Goal: Find specific page/section: Locate a particular part of the current website

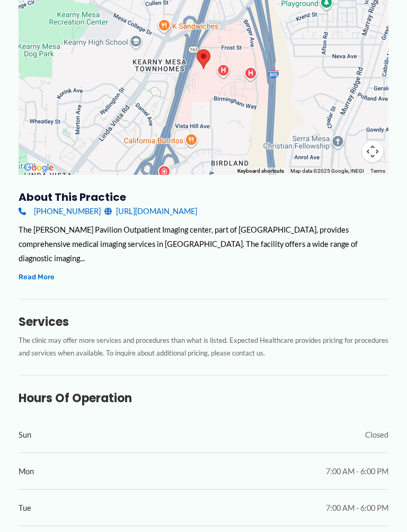
scroll to position [200, 0]
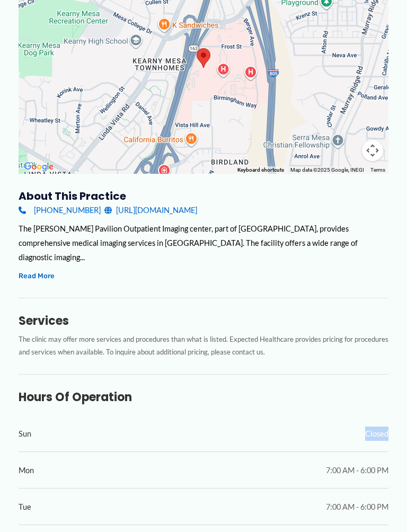
click at [378, 393] on div "Hours of Operation Sun Closed Mon 7:00 AM - 6:00 PM Tue 7:00 AM - 6:00 PM Wed 7…" at bounding box center [204, 522] width 370 height 297
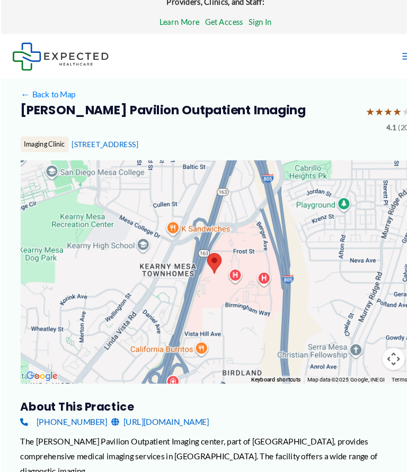
scroll to position [0, 0]
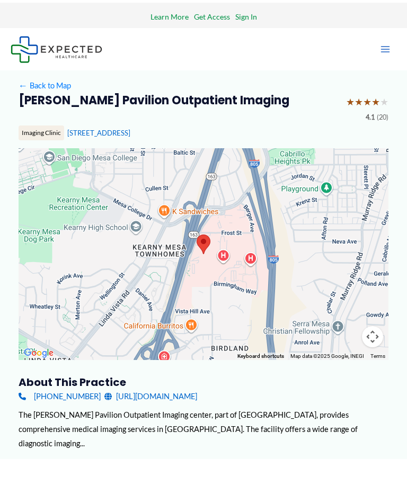
scroll to position [16, 0]
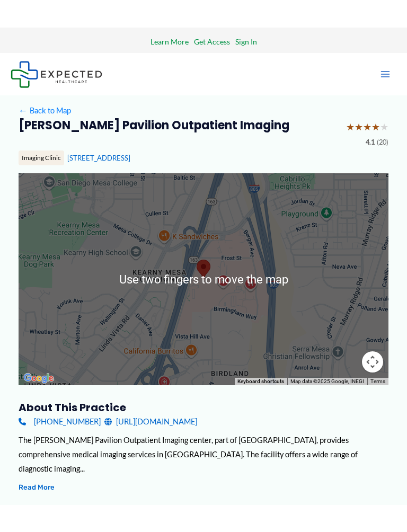
scroll to position [0, 0]
